Goal: Check status: Check status

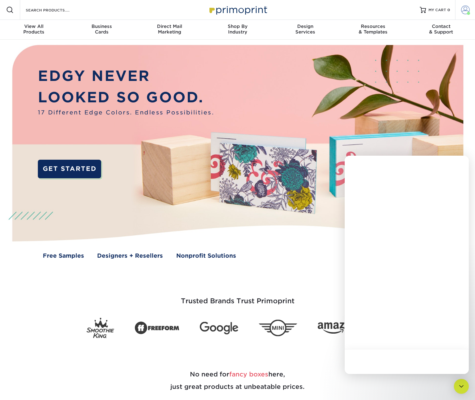
click at [465, 9] on span at bounding box center [465, 10] width 9 height 9
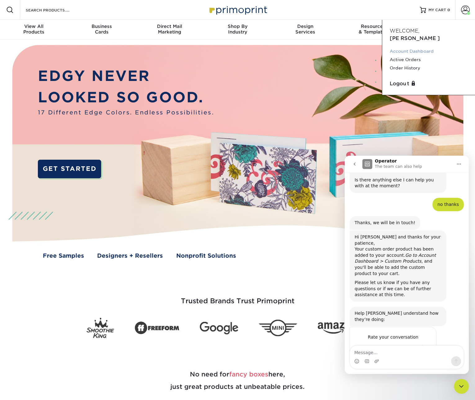
scroll to position [338, 0]
click at [403, 47] on link "Account Dashboard" at bounding box center [429, 51] width 78 height 8
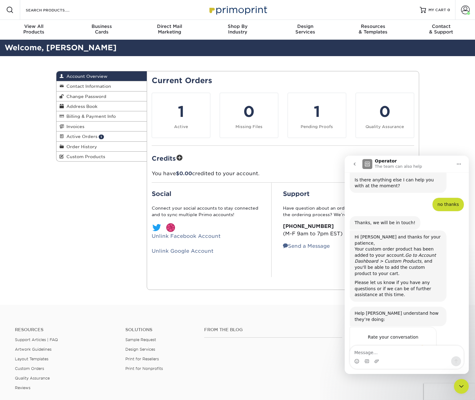
scroll to position [338, 0]
click at [357, 164] on button "go back" at bounding box center [355, 164] width 12 height 12
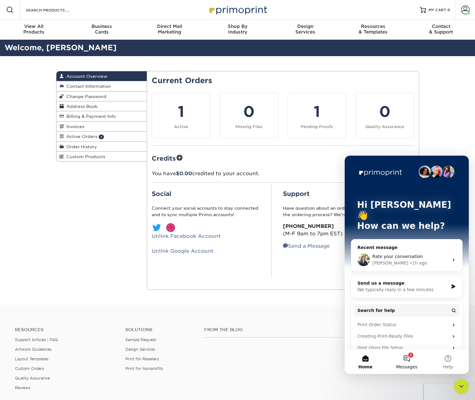
click at [406, 358] on button "2 Messages" at bounding box center [406, 361] width 41 height 25
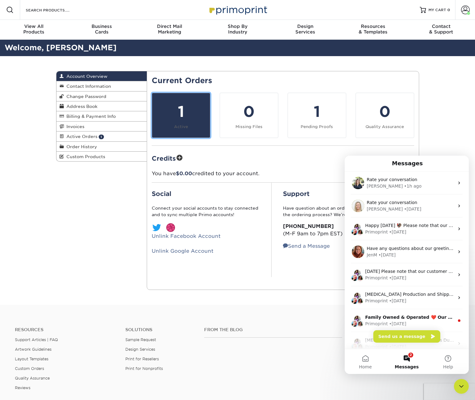
click at [185, 110] on div "1" at bounding box center [181, 112] width 51 height 22
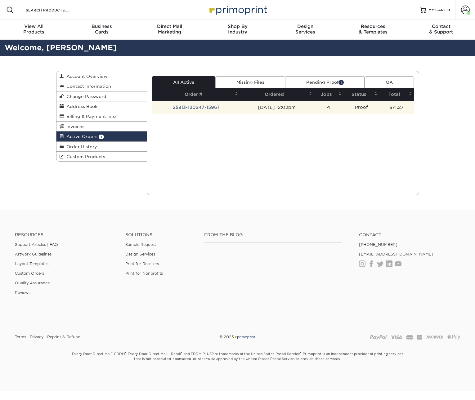
click at [190, 108] on td "25813-120247-15961" at bounding box center [196, 107] width 88 height 13
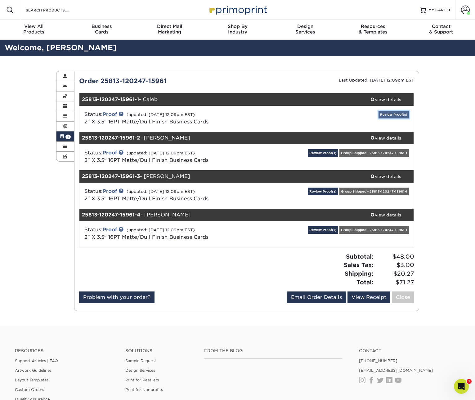
click at [395, 114] on link "Review Proof(s)" at bounding box center [393, 115] width 30 height 8
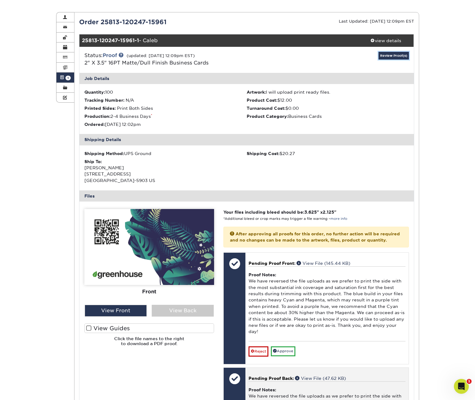
scroll to position [182, 0]
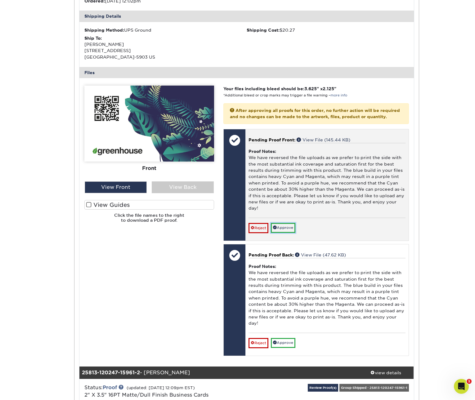
drag, startPoint x: 288, startPoint y: 231, endPoint x: 289, endPoint y: 235, distance: 3.5
click at [288, 231] on link "Approve" at bounding box center [283, 228] width 25 height 10
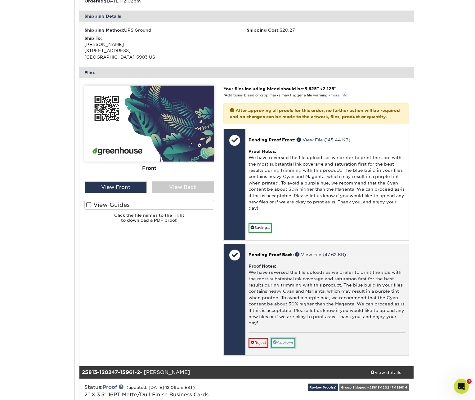
click at [289, 347] on link "Approve" at bounding box center [283, 343] width 25 height 10
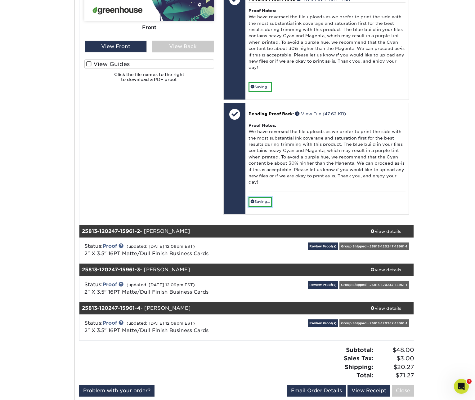
scroll to position [421, 0]
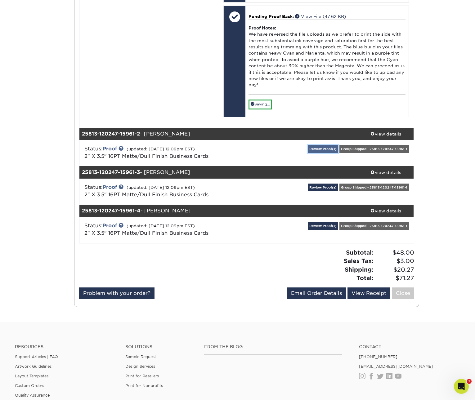
click at [322, 153] on link "Review Proof(s)" at bounding box center [323, 149] width 30 height 8
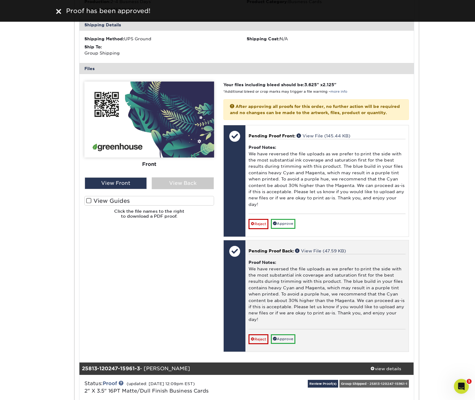
scroll to position [607, 0]
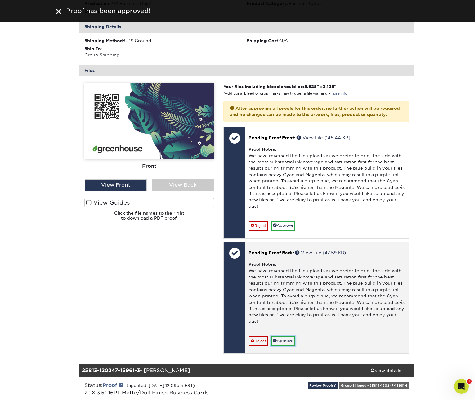
click at [285, 346] on link "Approve" at bounding box center [283, 341] width 25 height 10
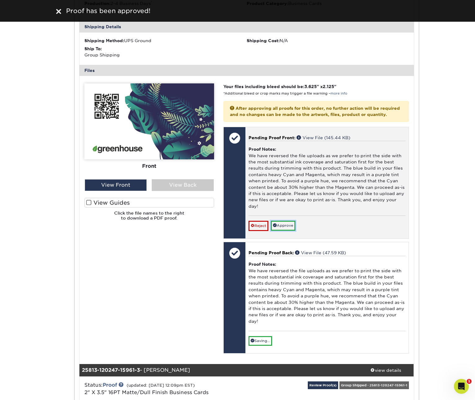
click at [287, 230] on link "Approve" at bounding box center [283, 226] width 25 height 10
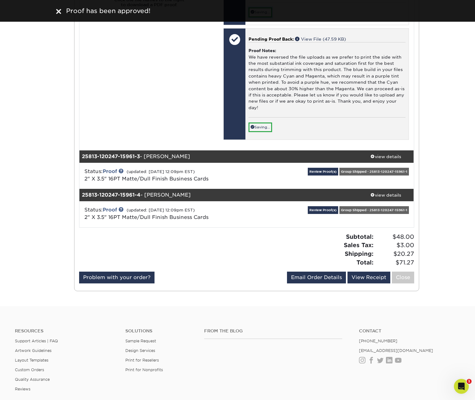
scroll to position [839, 0]
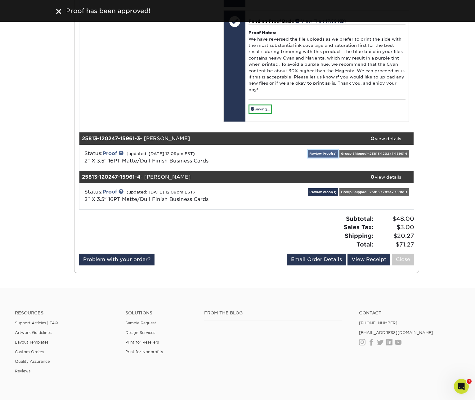
click at [322, 158] on link "Review Proof(s)" at bounding box center [323, 154] width 30 height 8
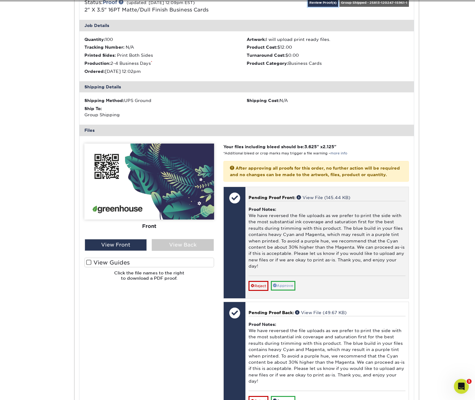
scroll to position [966, 0]
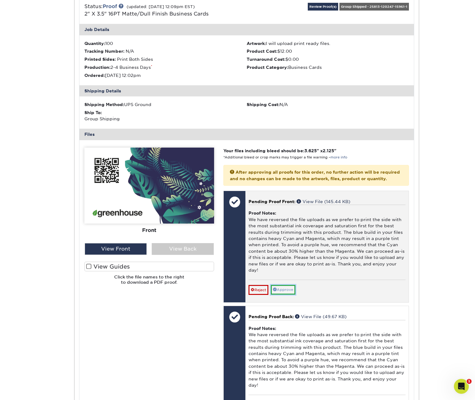
click at [280, 295] on link "Approve" at bounding box center [283, 290] width 25 height 10
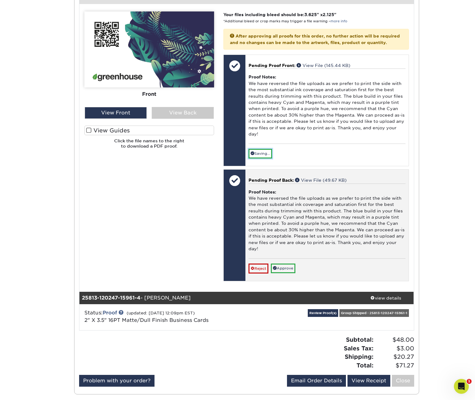
scroll to position [1113, 0]
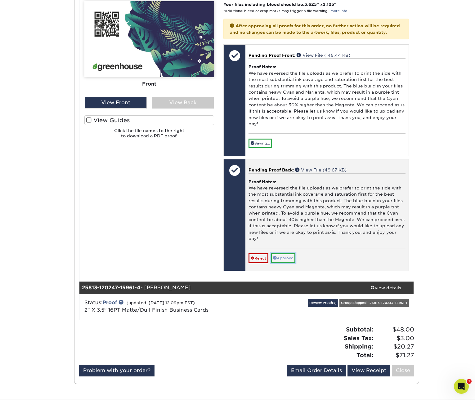
click at [284, 263] on link "Approve" at bounding box center [283, 258] width 25 height 10
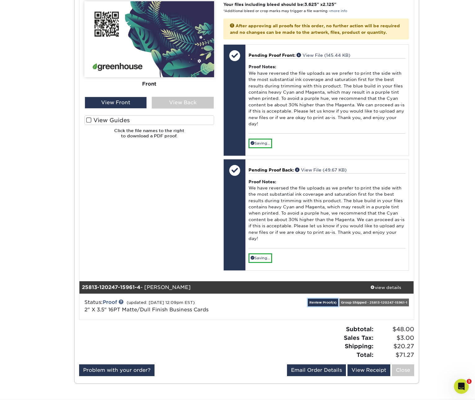
click at [320, 315] on div "Review Proof(s) Group Shipped - 25813-120247-15961-1" at bounding box center [357, 307] width 111 height 16
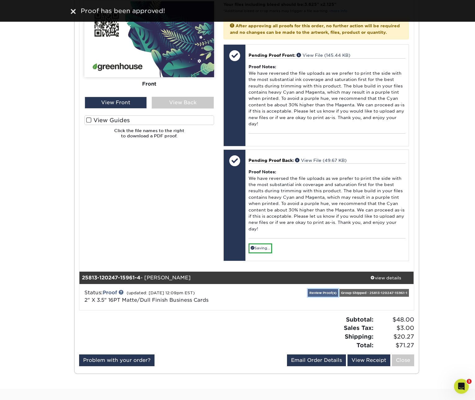
click at [319, 297] on link "Review Proof(s)" at bounding box center [323, 293] width 30 height 8
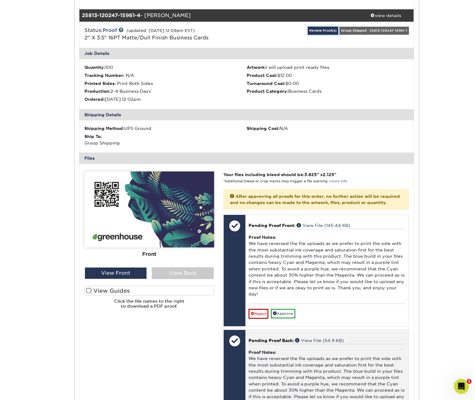
scroll to position [1414, 0]
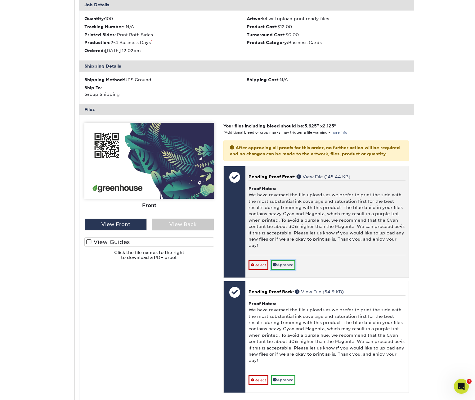
click at [284, 270] on link "Approve" at bounding box center [283, 265] width 25 height 10
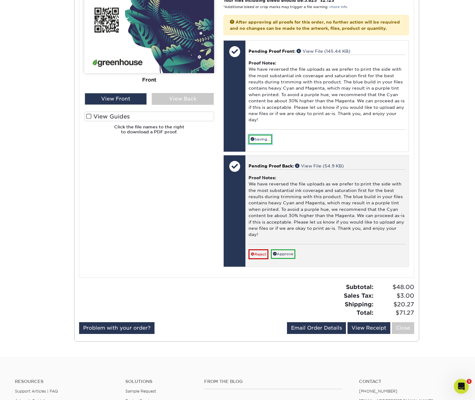
scroll to position [1580, 0]
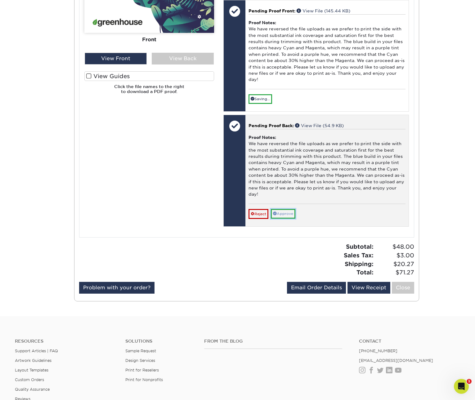
click at [291, 219] on link "Approve" at bounding box center [283, 214] width 25 height 10
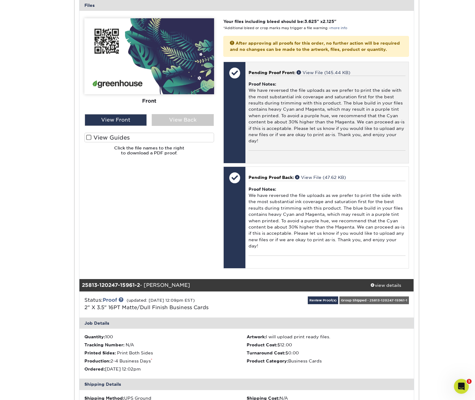
scroll to position [0, 0]
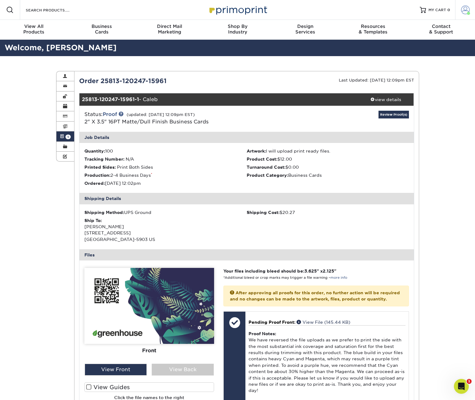
click at [465, 9] on span at bounding box center [465, 10] width 9 height 9
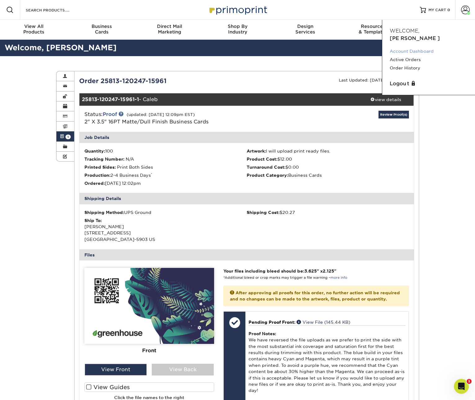
click at [397, 47] on link "Account Dashboard" at bounding box center [429, 51] width 78 height 8
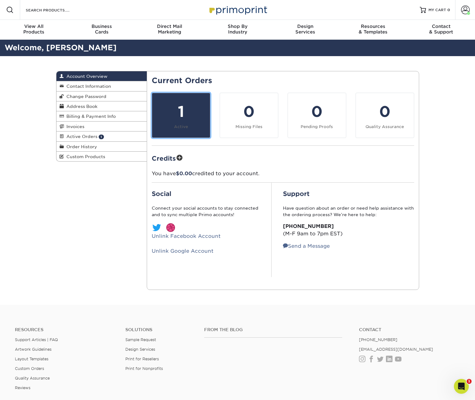
click at [180, 122] on div "1" at bounding box center [181, 112] width 51 height 22
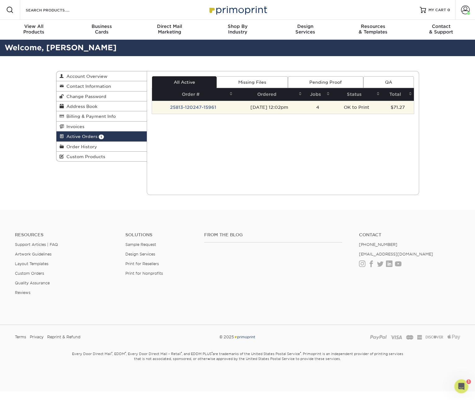
click at [192, 107] on td "25813-120247-15961" at bounding box center [193, 107] width 83 height 13
